Goal: Information Seeking & Learning: Learn about a topic

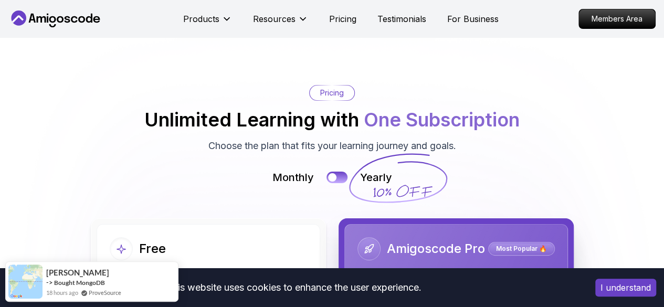
scroll to position [2229, 0]
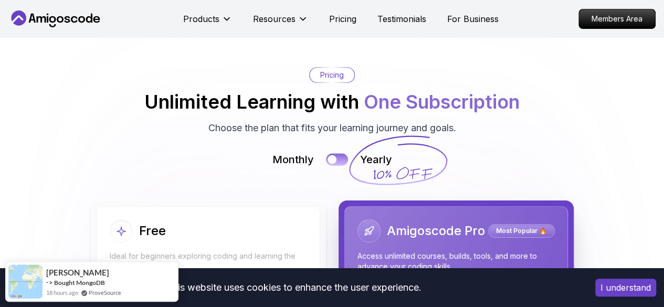
click at [334, 164] on div at bounding box center [332, 159] width 9 height 9
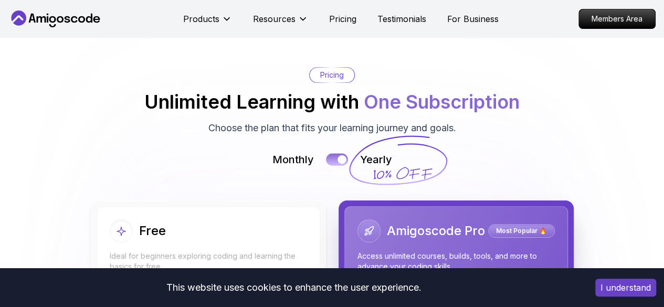
click at [340, 164] on div at bounding box center [342, 159] width 9 height 9
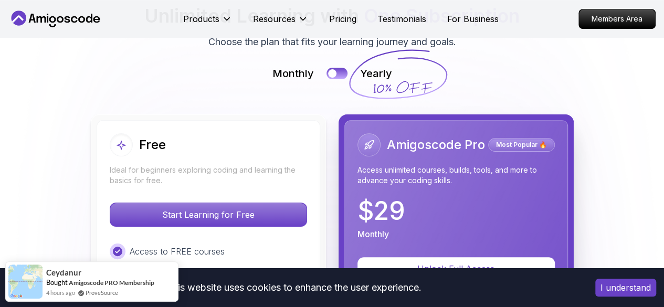
scroll to position [2316, 0]
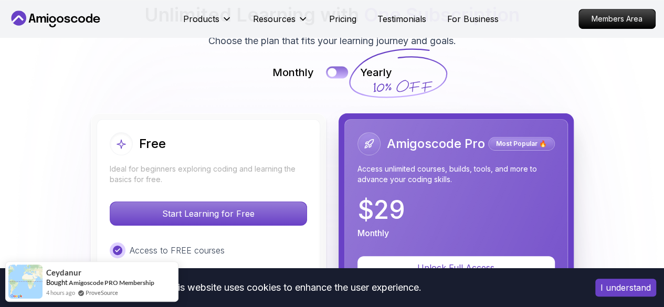
click at [334, 77] on div at bounding box center [332, 72] width 9 height 9
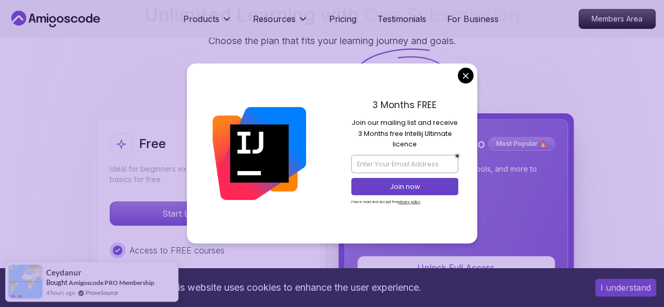
click at [334, 78] on div "3 Months FREE Join our mailing list and receive 3 Months free Intellij Ultimate…" at bounding box center [404, 154] width 145 height 180
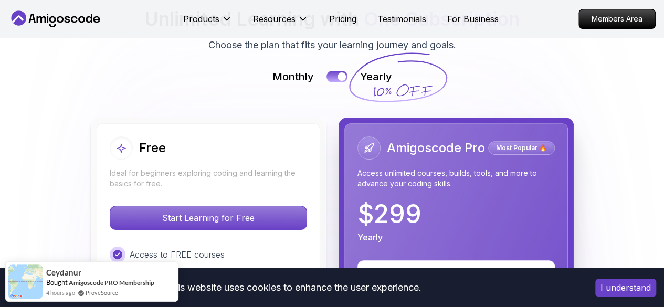
click at [334, 82] on button at bounding box center [337, 76] width 22 height 12
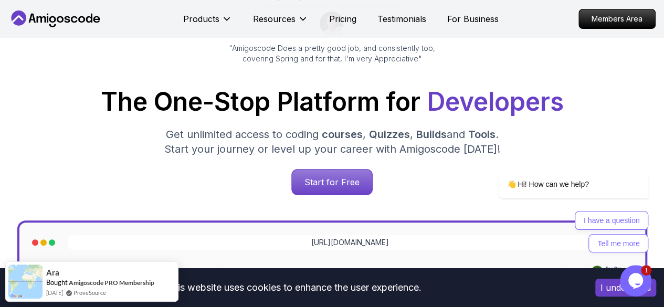
scroll to position [0, 0]
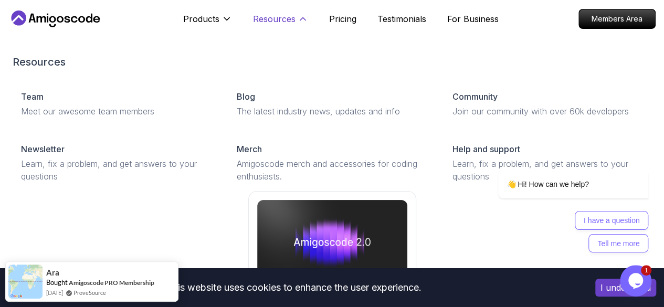
click at [280, 16] on p "Resources" at bounding box center [274, 19] width 43 height 13
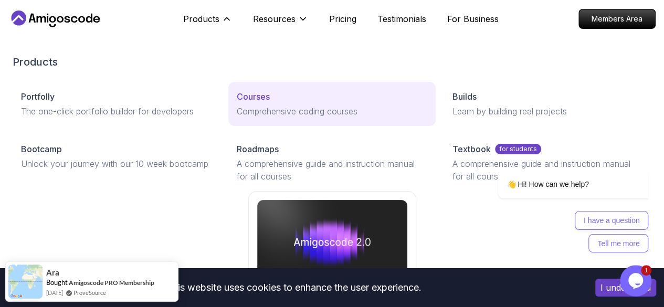
click at [237, 103] on p "Courses" at bounding box center [253, 96] width 33 height 13
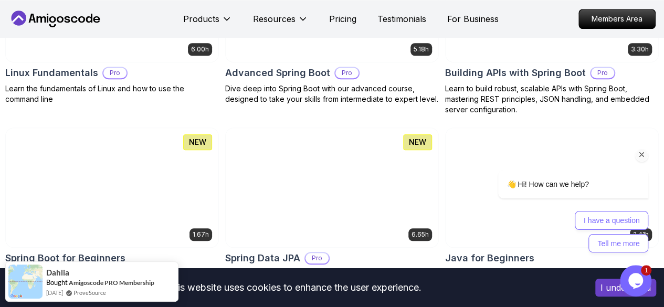
scroll to position [425, 0]
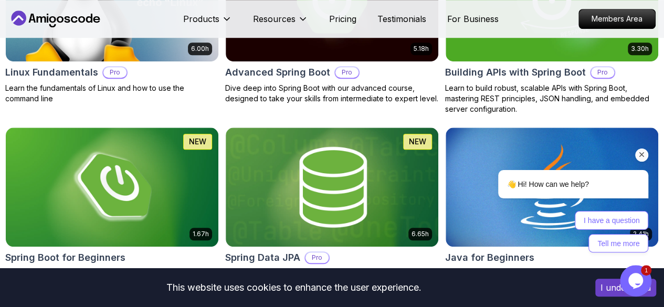
click at [643, 154] on icon "Chat attention grabber" at bounding box center [642, 154] width 9 height 9
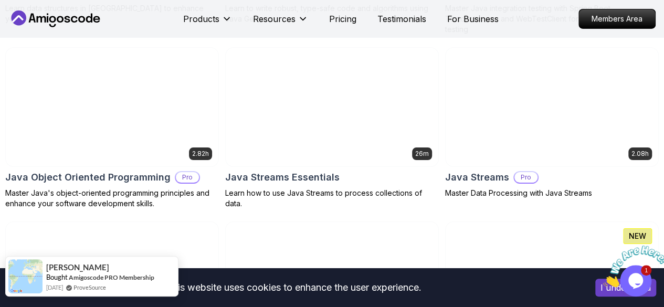
scroll to position [1753, 0]
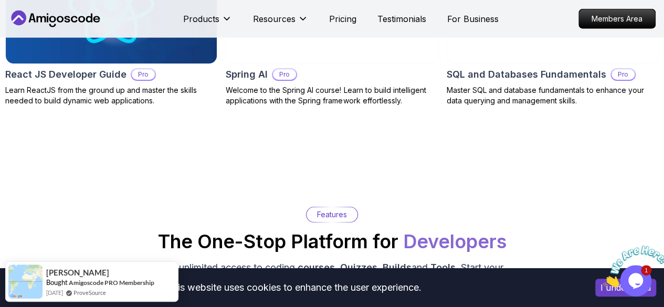
scroll to position [1401, 0]
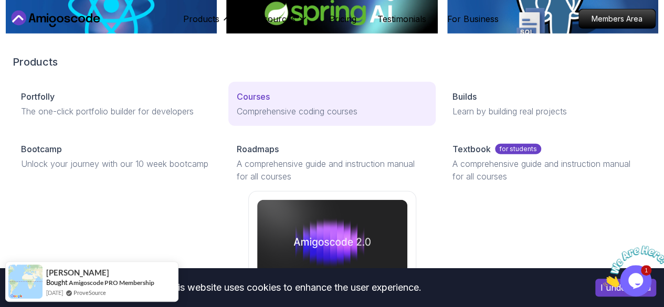
click at [237, 118] on p "Comprehensive coding courses" at bounding box center [332, 111] width 191 height 13
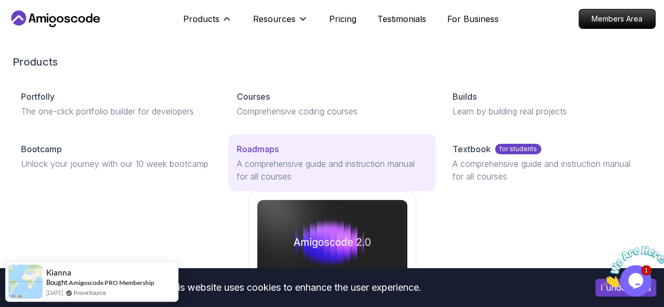
click at [237, 155] on p "Roadmaps" at bounding box center [258, 149] width 42 height 13
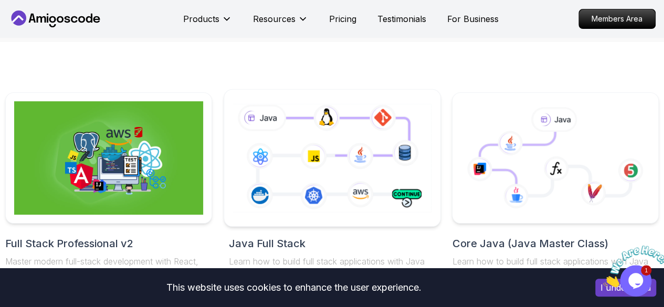
scroll to position [215, 0]
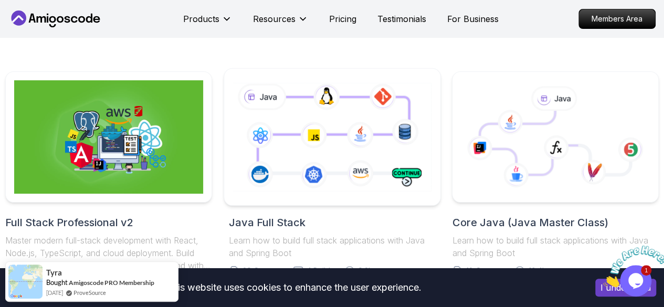
click at [299, 133] on icon at bounding box center [332, 137] width 203 height 113
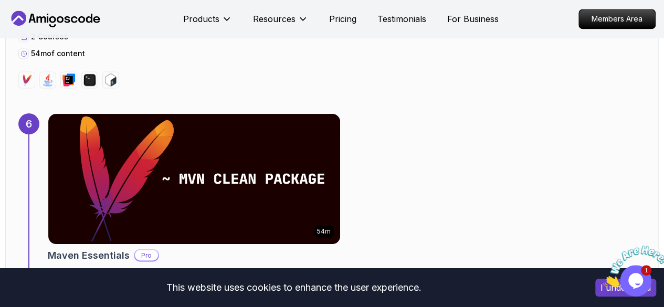
scroll to position [2723, 0]
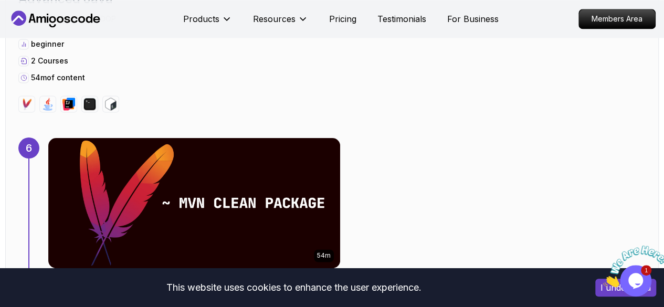
click at [413, 144] on div "54m Maven Essentials Pro Learn how to use Maven to build and manage your Java p…" at bounding box center [347, 219] width 598 height 163
click at [378, 138] on div "54m Maven Essentials Pro Learn how to use Maven to build and manage your Java p…" at bounding box center [347, 219] width 598 height 163
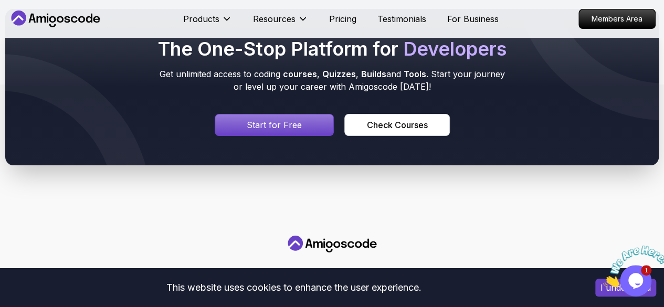
scroll to position [8106, 0]
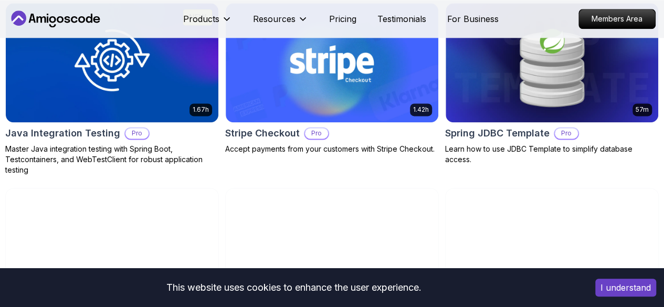
scroll to position [710, 0]
